Goal: Information Seeking & Learning: Learn about a topic

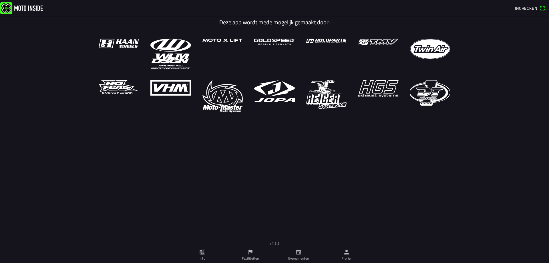
click at [306, 256] on ion-label "Evenementen" at bounding box center [298, 257] width 21 height 5
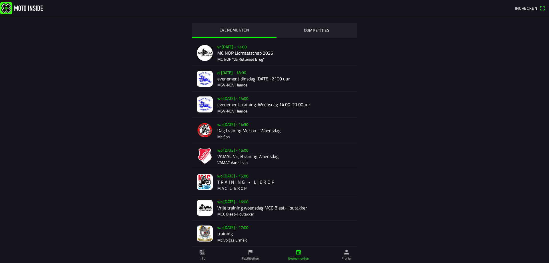
click at [345, 255] on link "Profiel" at bounding box center [346, 255] width 48 height 16
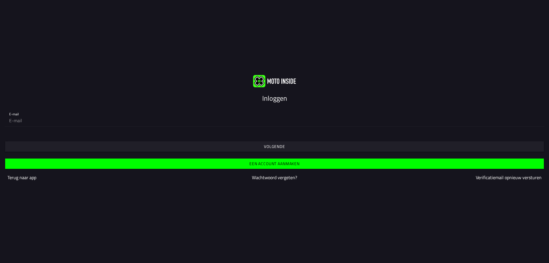
click at [0, 0] on slot "Inloggen" at bounding box center [0, 0] width 0 height 0
click at [291, 83] on img at bounding box center [274, 81] width 43 height 12
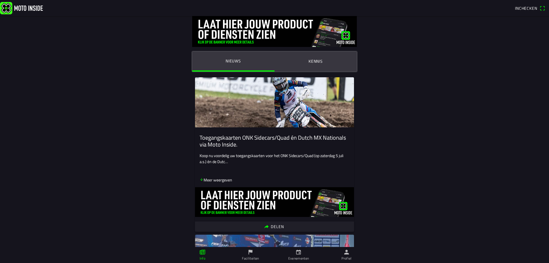
click at [519, 6] on span "Inchecken" at bounding box center [526, 8] width 22 height 6
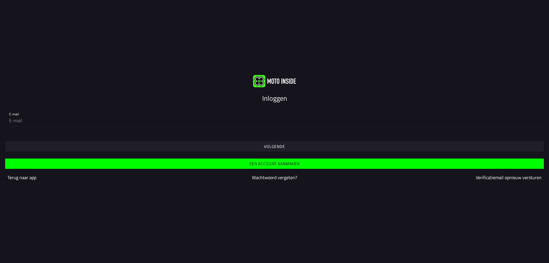
click at [0, 0] on slot "Inloggen" at bounding box center [0, 0] width 0 height 0
click at [53, 117] on input "email" at bounding box center [274, 120] width 530 height 11
type input "isi@lemahieubv.be"
click at [0, 0] on slot "Volgende" at bounding box center [0, 0] width 0 height 0
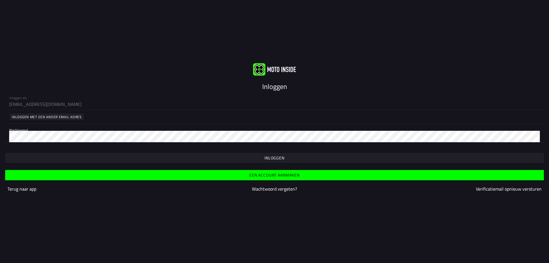
click at [276, 161] on span "button" at bounding box center [273, 158] width 529 height 10
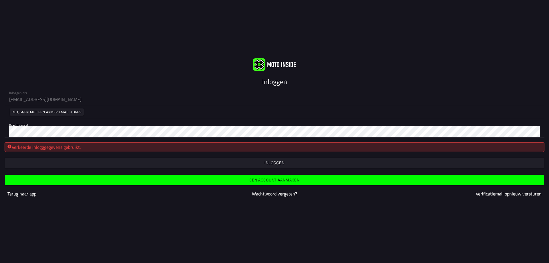
click at [0, 0] on slot "Een account aanmaken" at bounding box center [0, 0] width 0 height 0
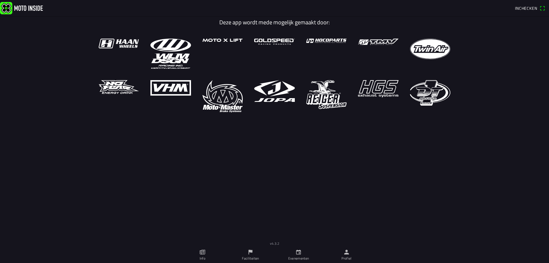
click at [299, 256] on ion-label "Evenementen" at bounding box center [298, 257] width 21 height 5
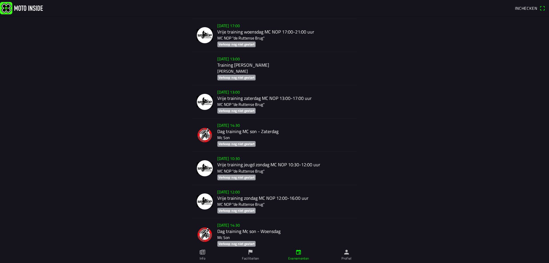
scroll to position [3960, 0]
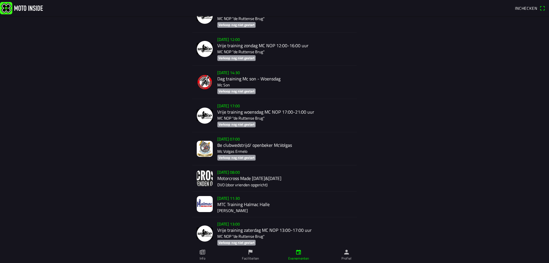
click at [235, 170] on div "[DATE] 08:00 Motorcross Made [DATE]&[DATE] DVO (door vrienden opgericht)" at bounding box center [284, 177] width 135 height 25
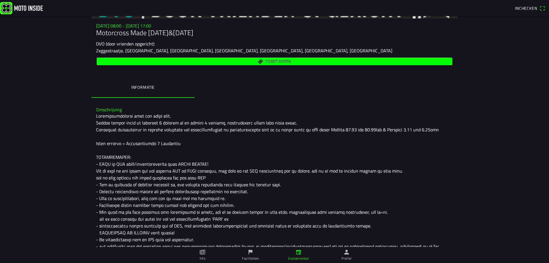
scroll to position [152, 0]
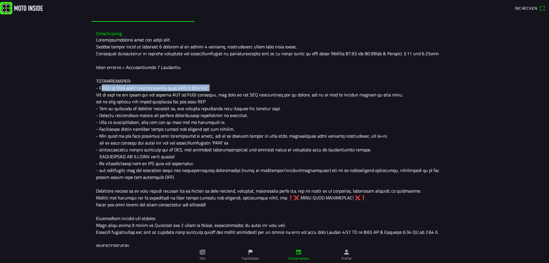
drag, startPoint x: 98, startPoint y: 89, endPoint x: 211, endPoint y: 86, distance: 113.2
click at [211, 86] on div at bounding box center [274, 190] width 357 height 309
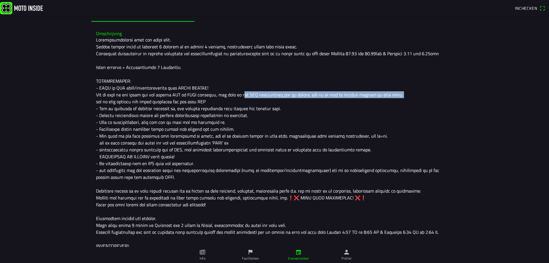
drag, startPoint x: 235, startPoint y: 94, endPoint x: 391, endPoint y: 94, distance: 155.4
click at [391, 94] on div at bounding box center [274, 190] width 357 height 309
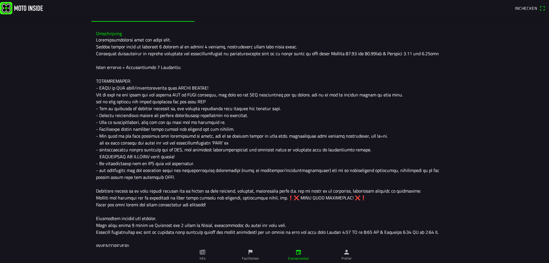
click at [221, 97] on div at bounding box center [274, 190] width 357 height 309
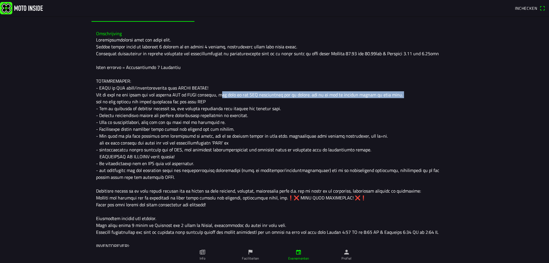
drag, startPoint x: 214, startPoint y: 95, endPoint x: 390, endPoint y: 92, distance: 176.3
click at [390, 92] on div at bounding box center [274, 190] width 357 height 309
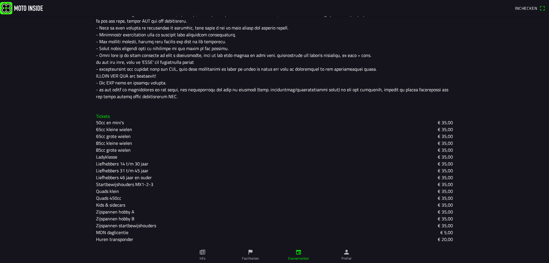
scroll to position [398, 0]
click at [0, 0] on slot "Zijspannen hobby B" at bounding box center [0, 0] width 0 height 0
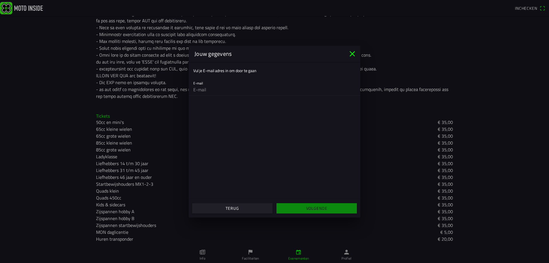
click at [350, 52] on icon "close" at bounding box center [351, 53] width 5 height 5
